Goal: Navigation & Orientation: Go to known website

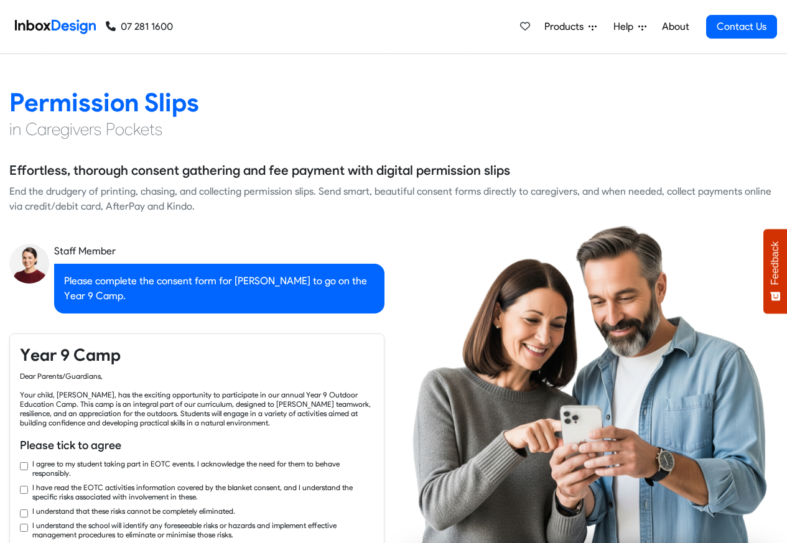
scroll to position [1792, 0]
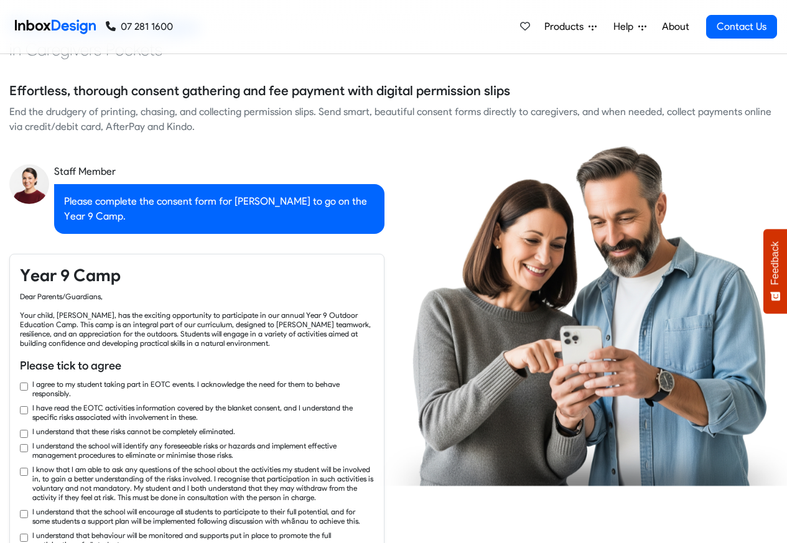
checkbox input "true"
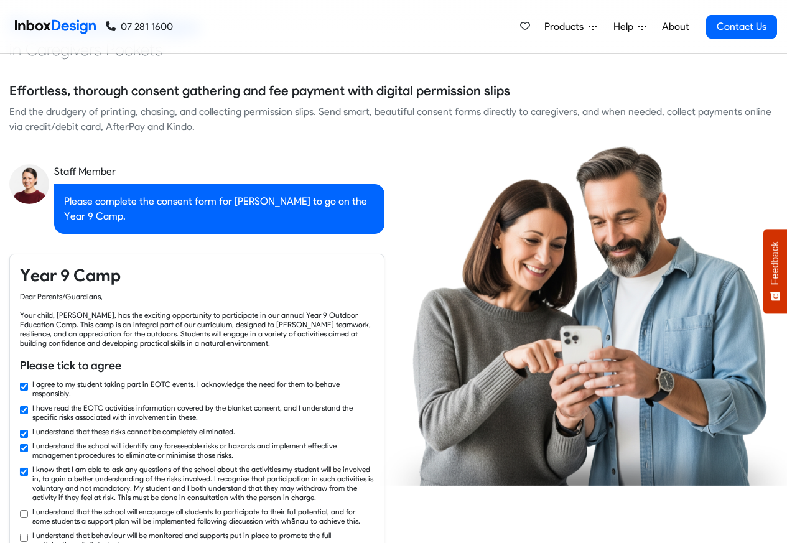
checkbox input "true"
